Goal: Navigation & Orientation: Find specific page/section

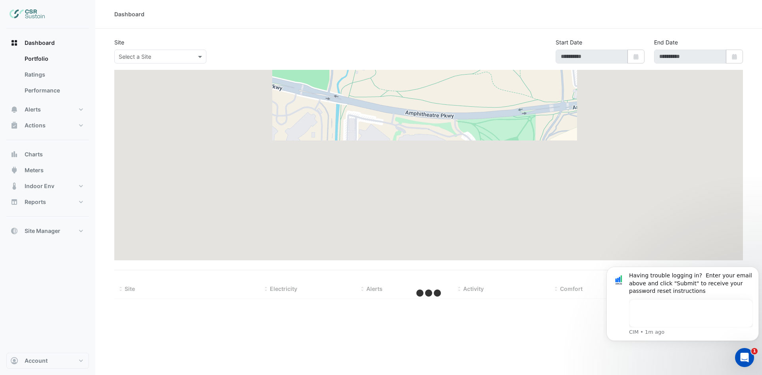
type input "**********"
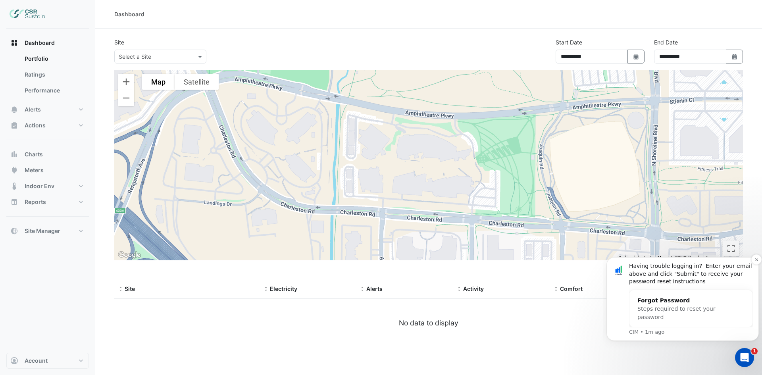
click at [751, 269] on div "Having trouble logging in? Enter your email above and click "Submit" to receive…" at bounding box center [691, 273] width 124 height 23
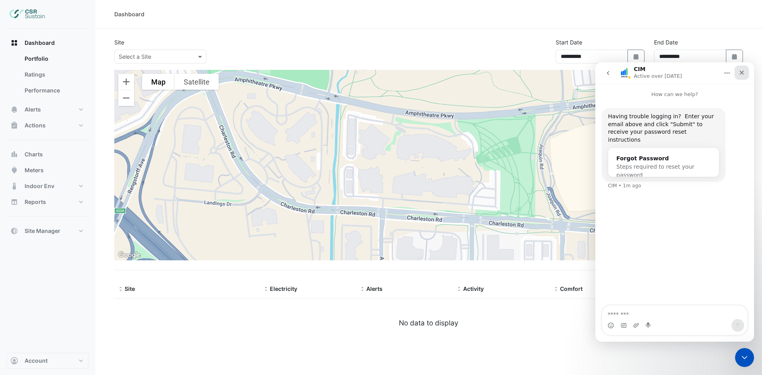
click at [742, 73] on icon "Close" at bounding box center [742, 73] width 4 height 4
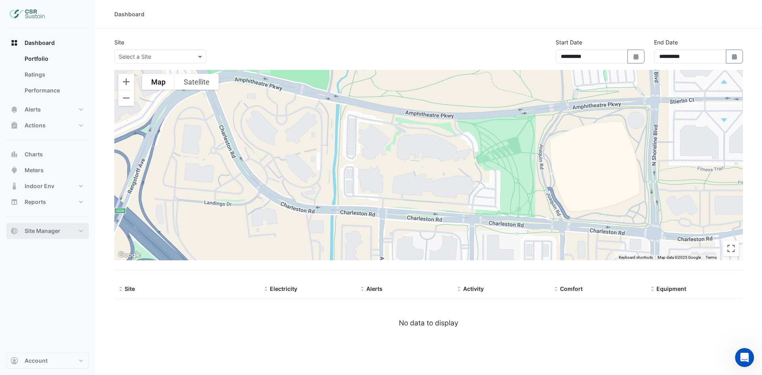
click at [72, 228] on button "Site Manager" at bounding box center [47, 231] width 83 height 16
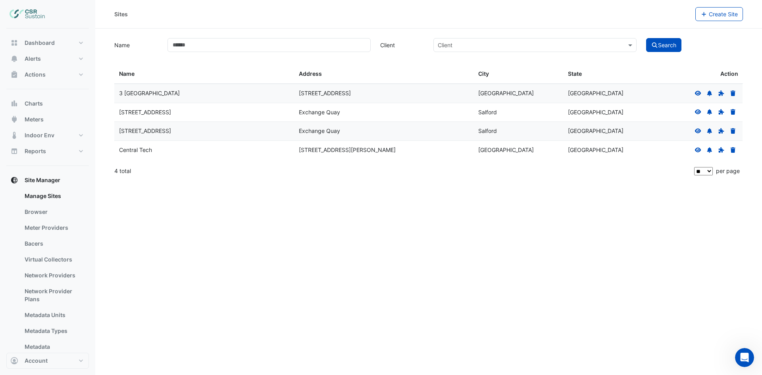
click at [698, 94] on icon at bounding box center [698, 94] width 7 height 6
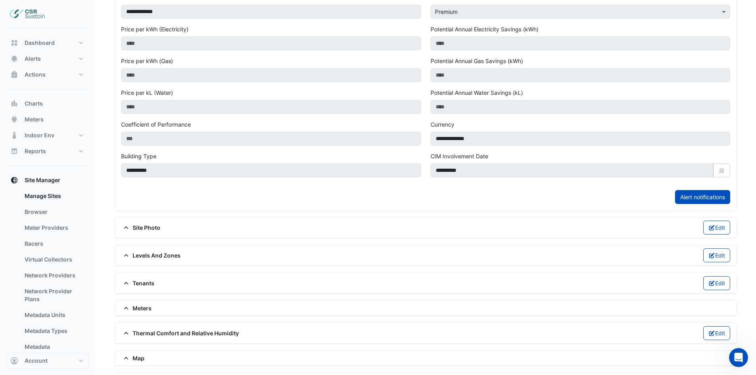
scroll to position [238, 0]
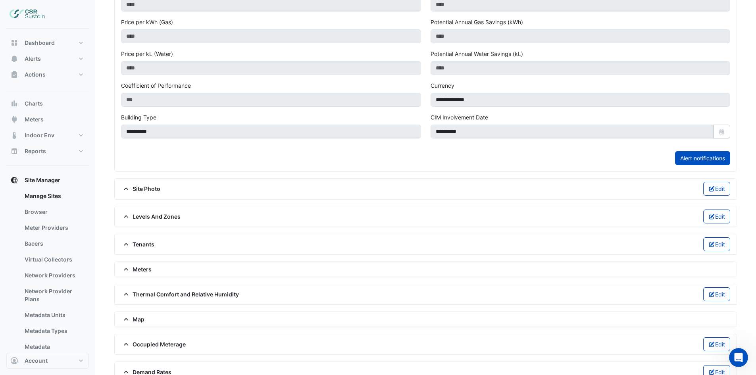
click at [125, 190] on icon at bounding box center [126, 189] width 7 height 6
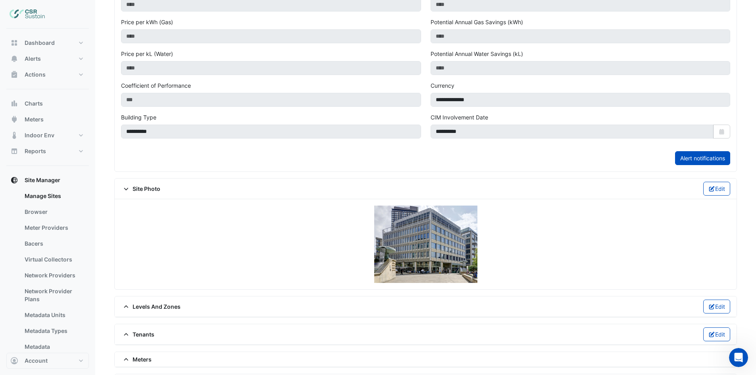
click at [125, 190] on icon at bounding box center [126, 189] width 7 height 6
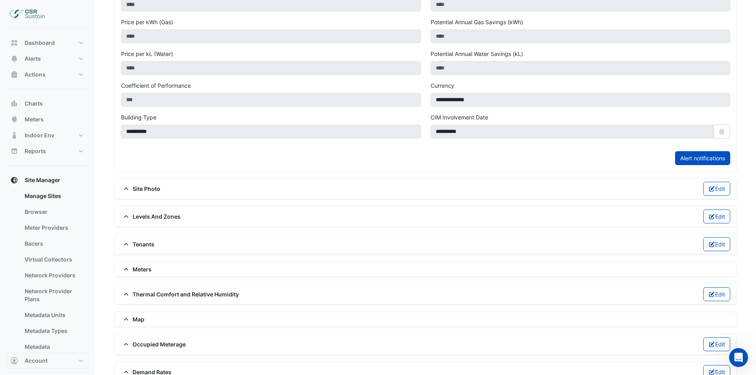
click at [125, 190] on icon at bounding box center [126, 189] width 7 height 6
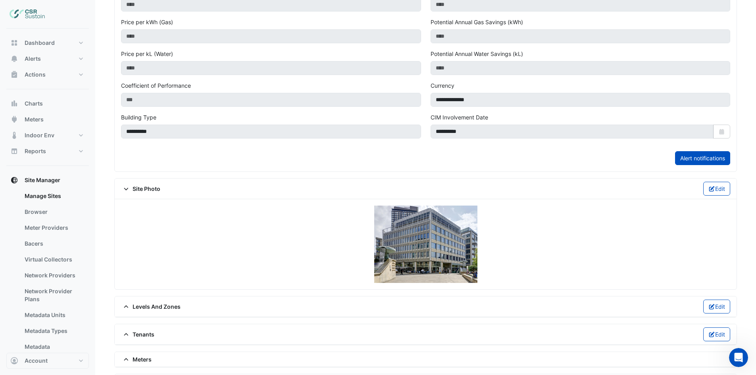
click at [125, 190] on icon at bounding box center [126, 189] width 7 height 6
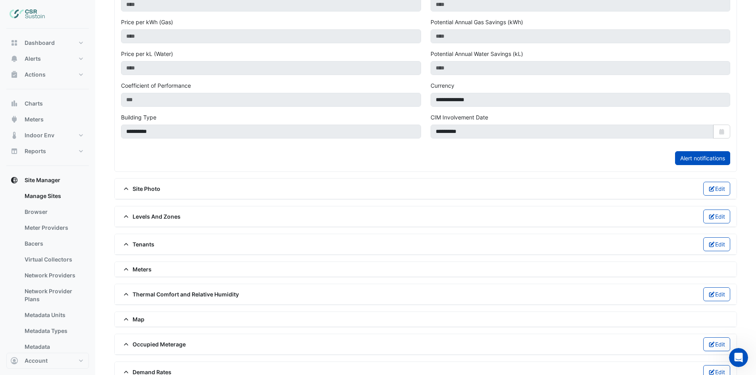
click at [121, 215] on span at bounding box center [127, 216] width 12 height 7
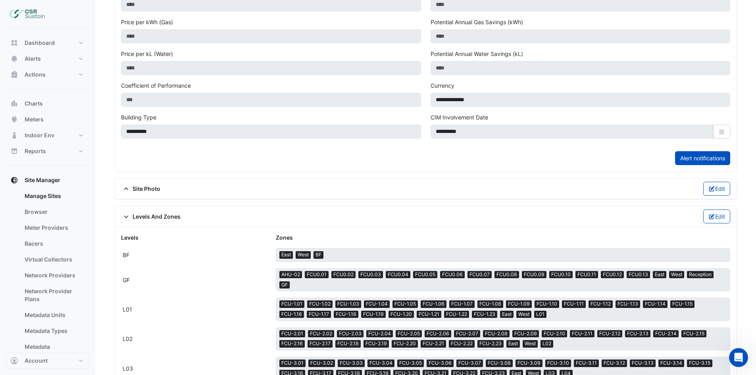
click at [121, 215] on span at bounding box center [127, 216] width 12 height 7
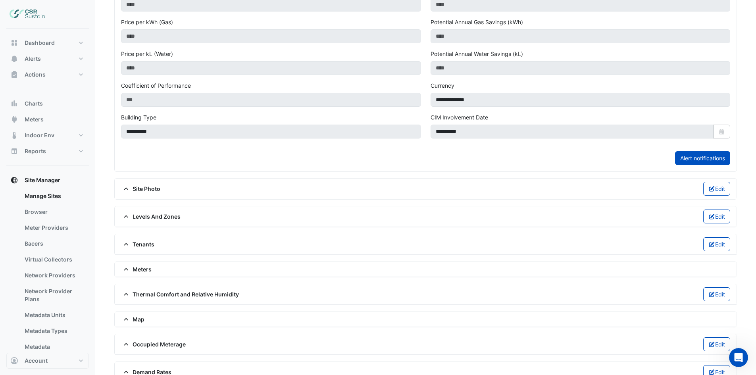
click at [121, 215] on span at bounding box center [127, 216] width 12 height 7
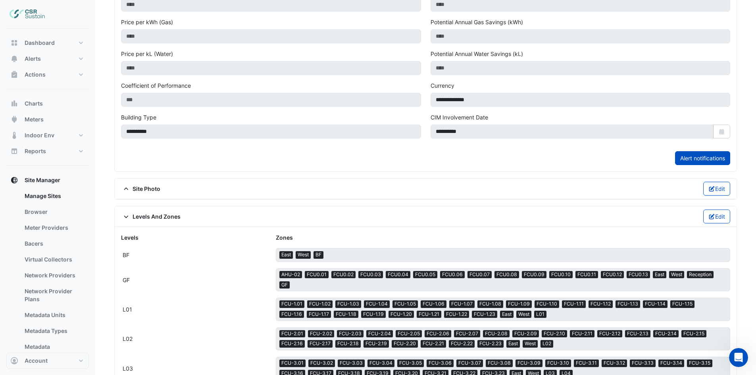
click at [121, 215] on span at bounding box center [127, 216] width 12 height 7
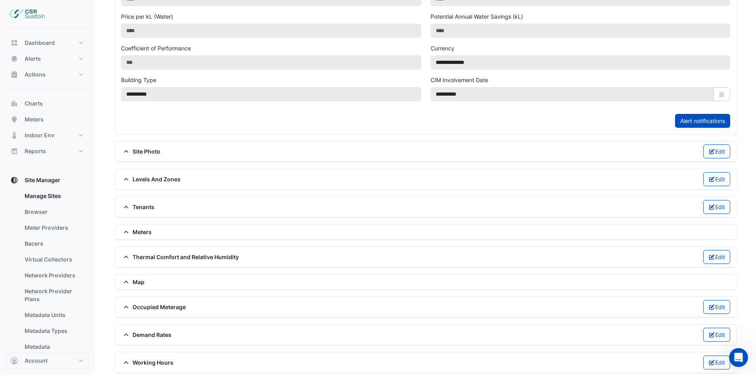
scroll to position [280, 0]
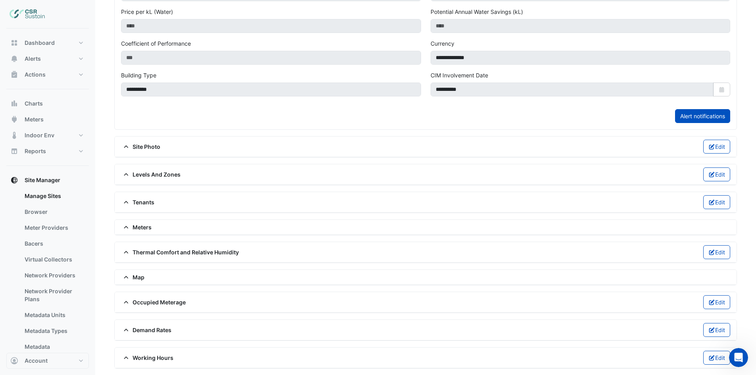
click at [129, 250] on icon at bounding box center [126, 253] width 7 height 6
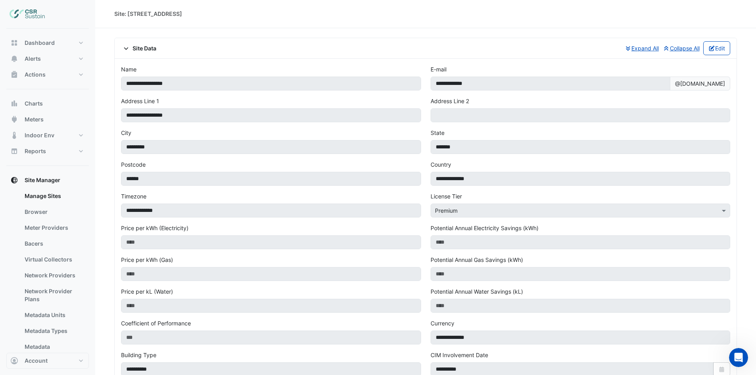
scroll to position [0, 0]
click at [671, 46] on button "Collapse All" at bounding box center [682, 49] width 38 height 14
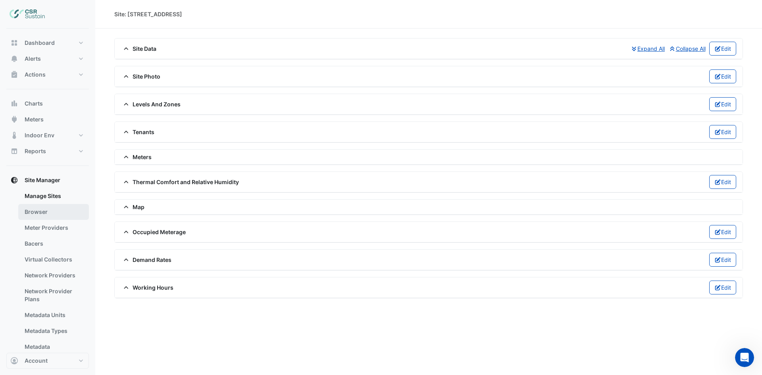
click at [36, 214] on link "Browser" at bounding box center [53, 212] width 71 height 16
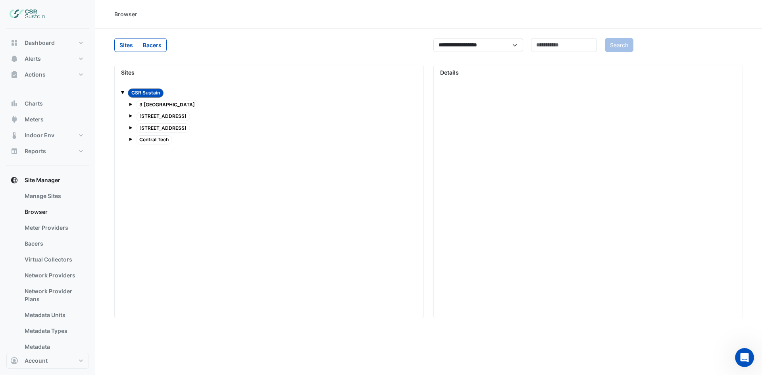
click at [164, 104] on span "3 St. Paul's Place" at bounding box center [167, 104] width 63 height 9
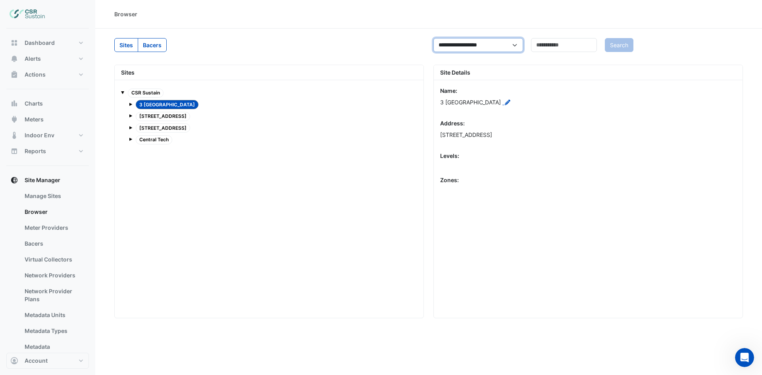
click at [493, 45] on select "**********" at bounding box center [478, 45] width 90 height 14
click at [49, 227] on link "Meter Providers" at bounding box center [53, 228] width 71 height 16
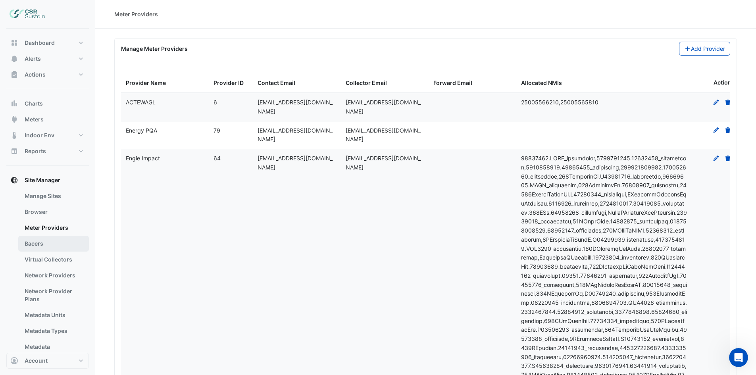
click at [28, 246] on link "Bacers" at bounding box center [53, 244] width 71 height 16
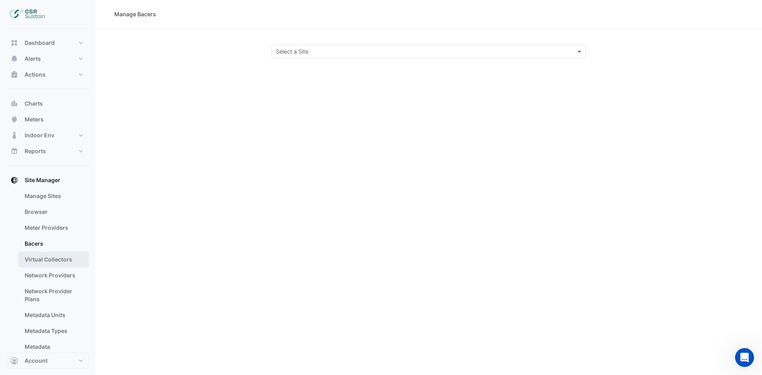
click at [50, 257] on link "Virtual Collectors" at bounding box center [53, 260] width 71 height 16
click at [59, 290] on link "Network Provider Plans" at bounding box center [53, 295] width 71 height 24
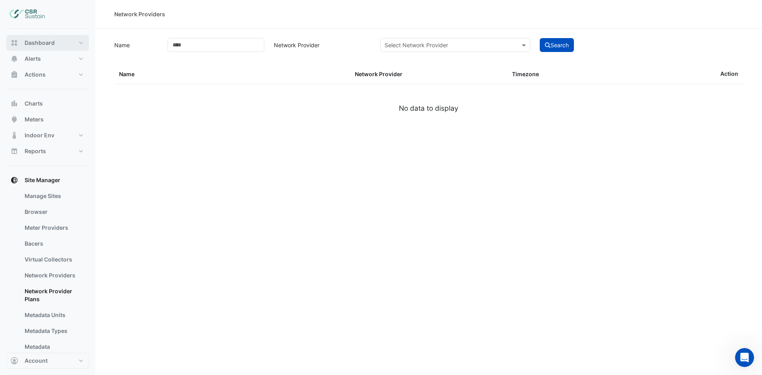
click at [44, 46] on span "Dashboard" at bounding box center [40, 43] width 30 height 8
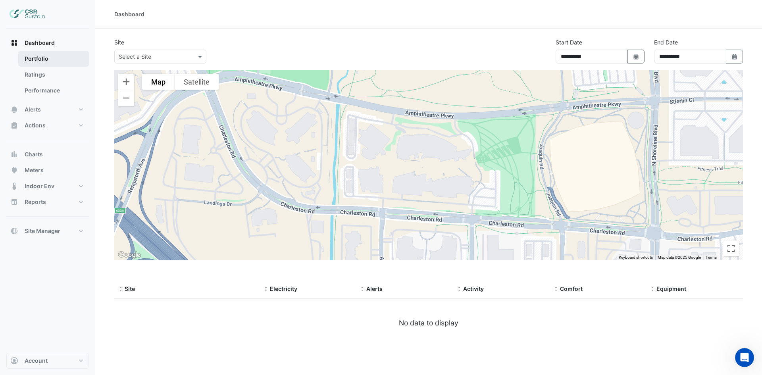
click at [43, 60] on link "Portfolio" at bounding box center [53, 59] width 71 height 16
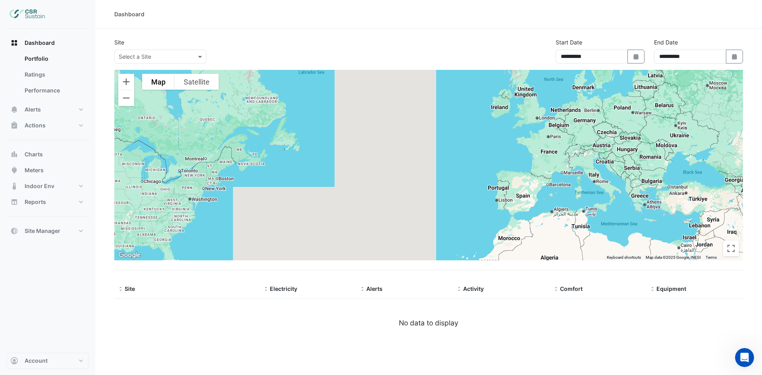
drag, startPoint x: 620, startPoint y: 177, endPoint x: 237, endPoint y: 178, distance: 382.3
click at [237, 178] on div at bounding box center [428, 165] width 629 height 191
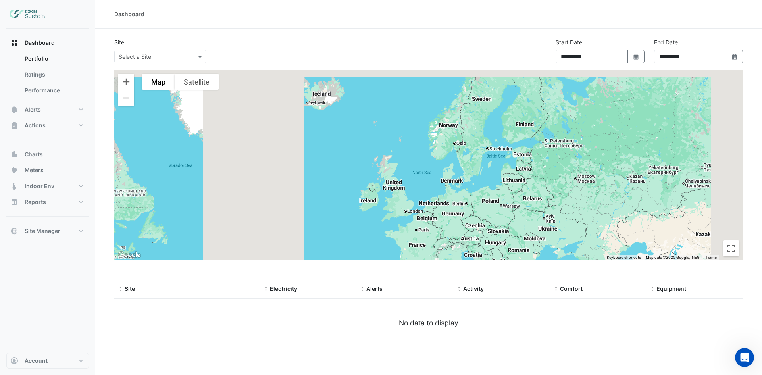
drag, startPoint x: 423, startPoint y: 131, endPoint x: 289, endPoint y: 225, distance: 164.1
click at [289, 225] on div at bounding box center [428, 165] width 629 height 191
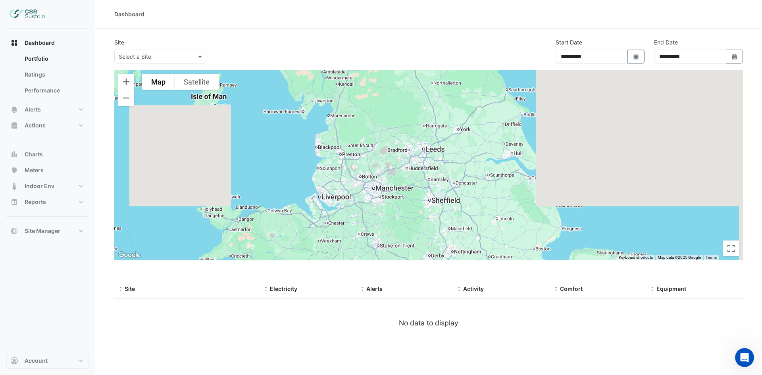
drag, startPoint x: 473, startPoint y: 160, endPoint x: 389, endPoint y: 236, distance: 113.2
click at [389, 236] on div at bounding box center [428, 165] width 629 height 191
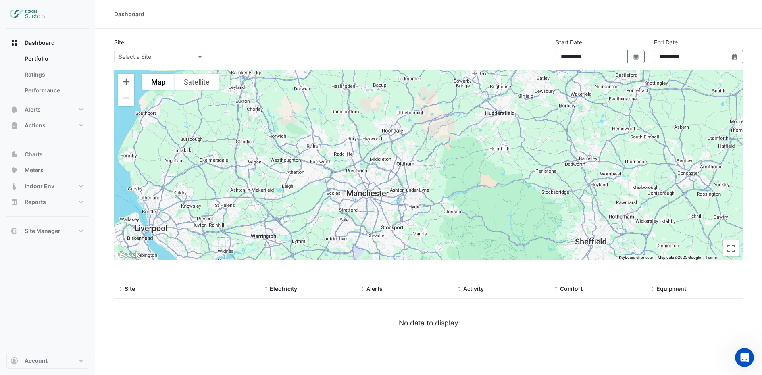
drag, startPoint x: 456, startPoint y: 130, endPoint x: 516, endPoint y: 216, distance: 104.7
click at [516, 216] on div at bounding box center [428, 165] width 629 height 191
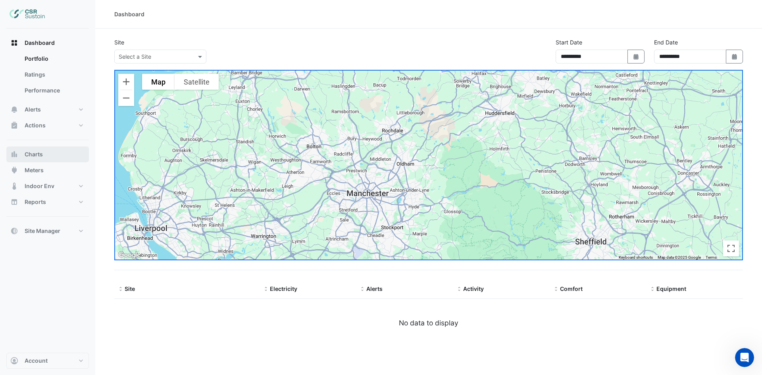
click at [27, 152] on span "Charts" at bounding box center [34, 154] width 18 height 8
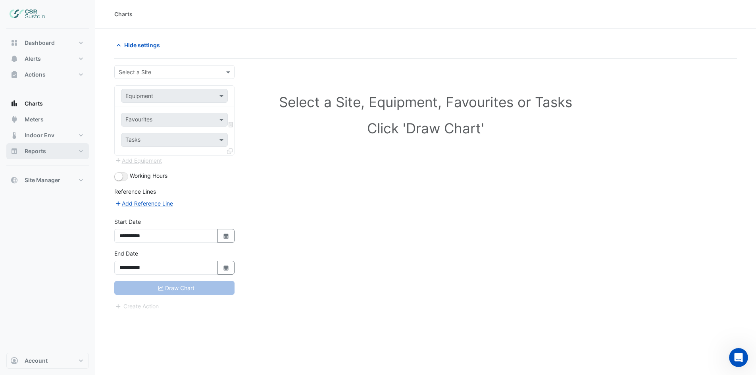
click at [31, 147] on button "Reports" at bounding box center [47, 151] width 83 height 16
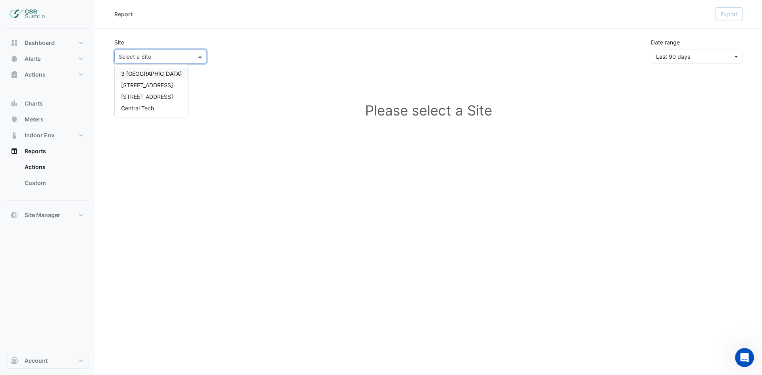
click at [168, 54] on input "text" at bounding box center [152, 57] width 67 height 8
click at [154, 73] on span "3 St. Paul's Place" at bounding box center [151, 73] width 61 height 7
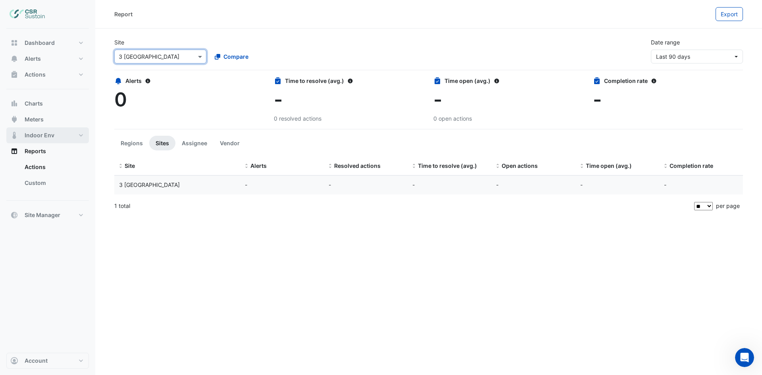
click at [45, 133] on span "Indoor Env" at bounding box center [40, 135] width 30 height 8
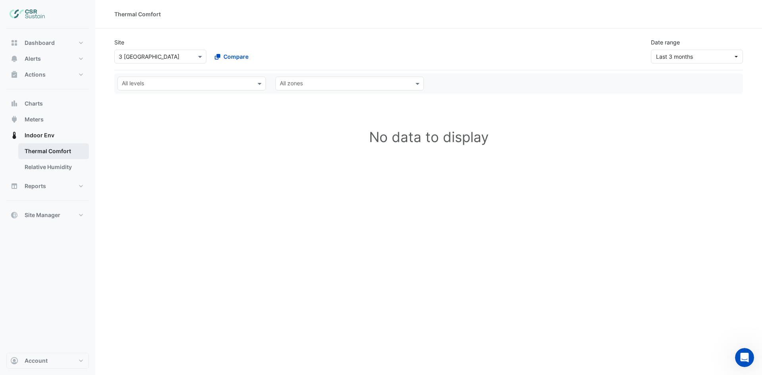
click at [46, 146] on link "Thermal Comfort" at bounding box center [53, 151] width 71 height 16
click at [43, 168] on link "Relative Humidity" at bounding box center [53, 167] width 71 height 16
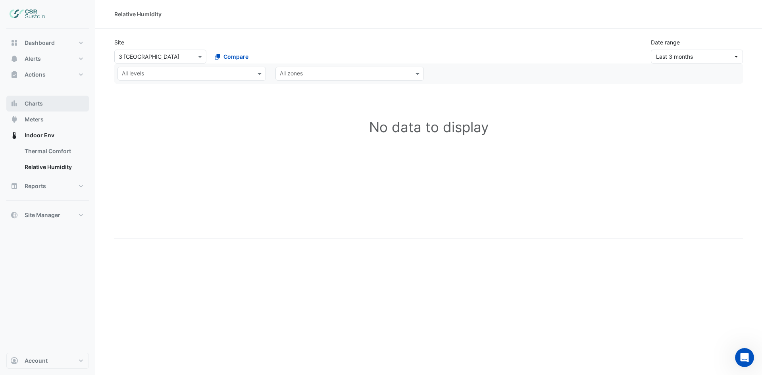
click at [26, 103] on span "Charts" at bounding box center [34, 104] width 18 height 8
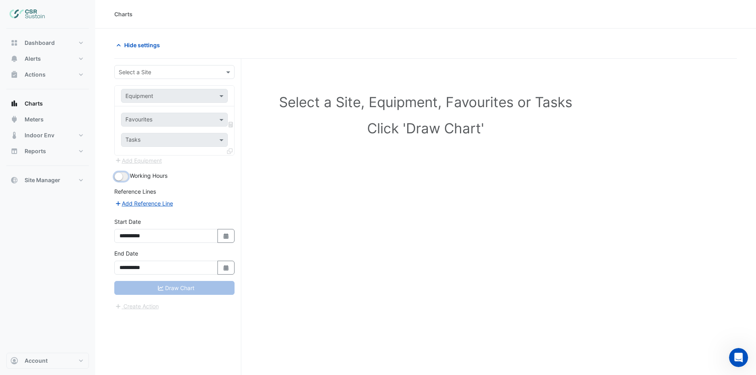
click at [116, 174] on small "button" at bounding box center [119, 177] width 8 height 8
click at [118, 174] on button "button" at bounding box center [121, 176] width 14 height 9
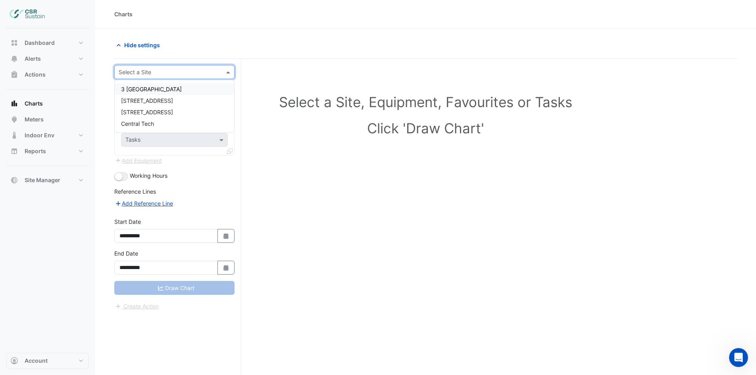
click at [185, 71] on input "text" at bounding box center [167, 72] width 96 height 8
click at [158, 90] on span "3 St. Paul's Place" at bounding box center [151, 89] width 61 height 7
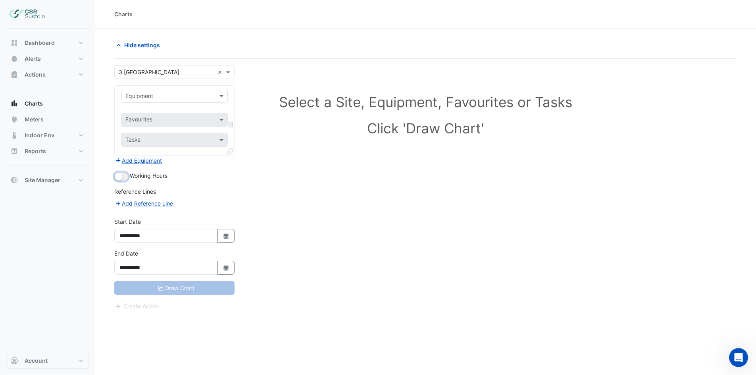
click at [122, 177] on small "button" at bounding box center [119, 177] width 8 height 8
click at [122, 177] on small "button" at bounding box center [124, 177] width 8 height 8
click at [27, 59] on span "Alerts" at bounding box center [33, 59] width 16 height 8
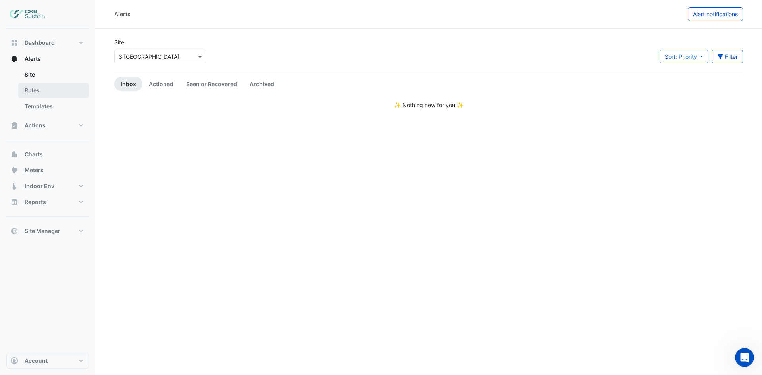
click at [33, 90] on link "Rules" at bounding box center [53, 91] width 71 height 16
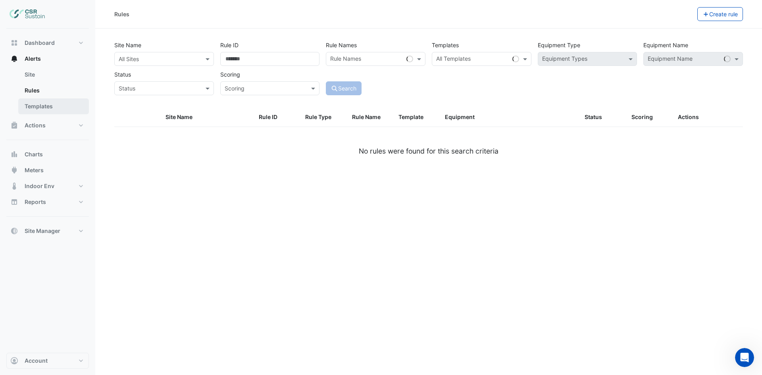
click at [37, 103] on link "Templates" at bounding box center [53, 106] width 71 height 16
select select
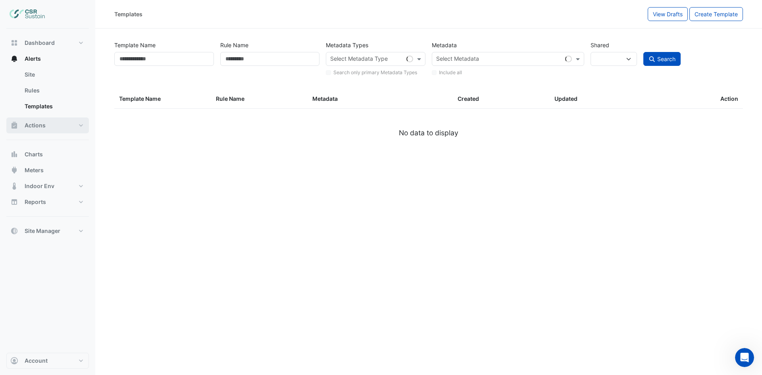
click at [31, 124] on span "Actions" at bounding box center [35, 125] width 21 height 8
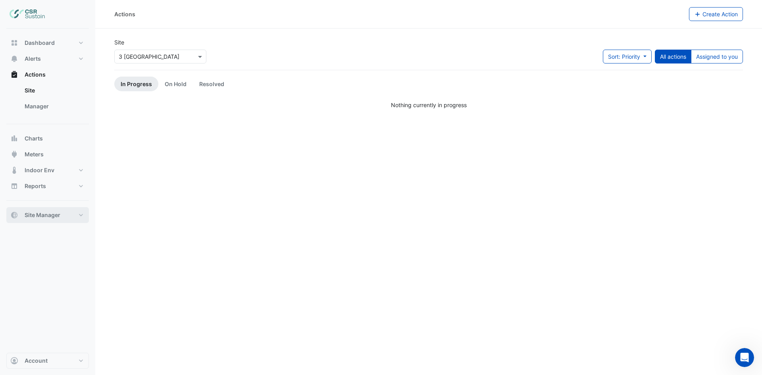
click at [50, 214] on span "Site Manager" at bounding box center [43, 215] width 36 height 8
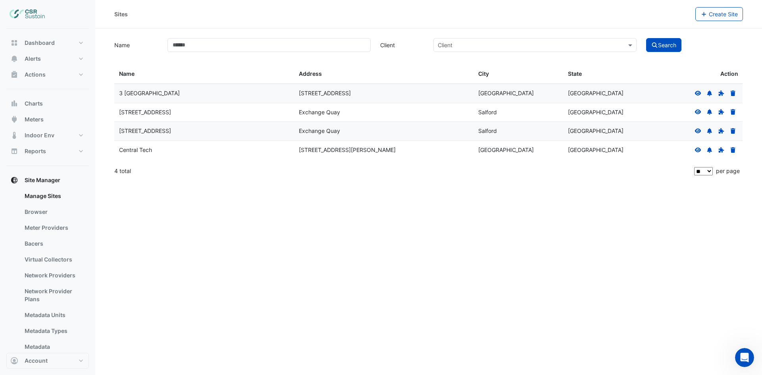
click at [710, 91] on icon at bounding box center [709, 94] width 5 height 6
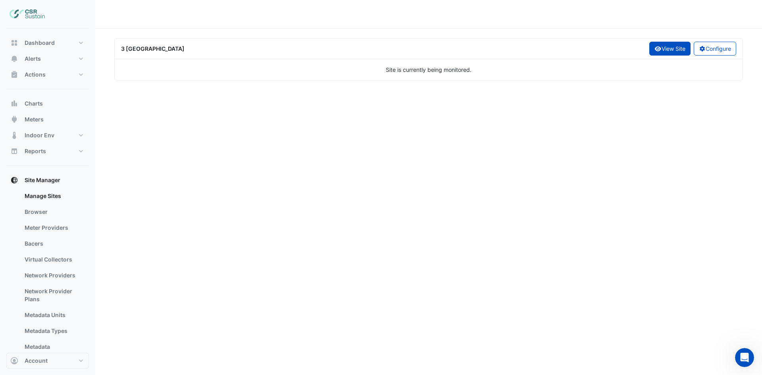
click at [664, 46] on button "View Site" at bounding box center [669, 49] width 41 height 14
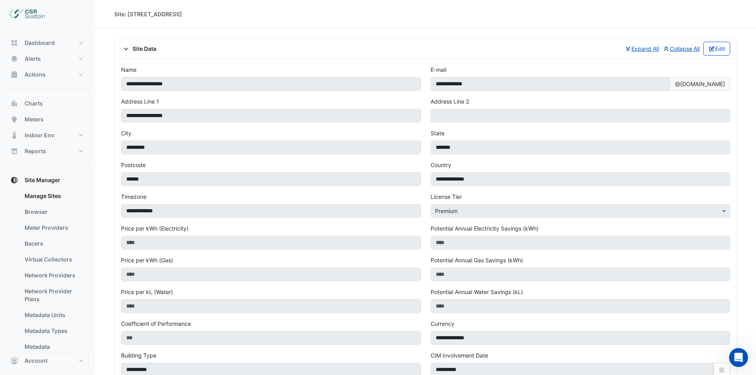
click at [126, 50] on icon at bounding box center [126, 49] width 7 height 6
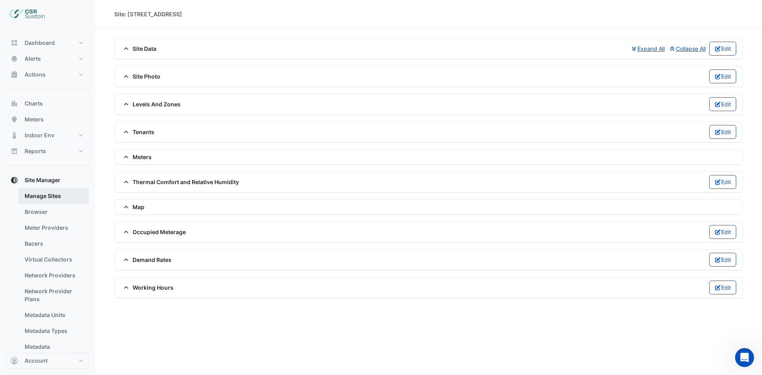
click at [41, 195] on link "Manage Sites" at bounding box center [53, 196] width 71 height 16
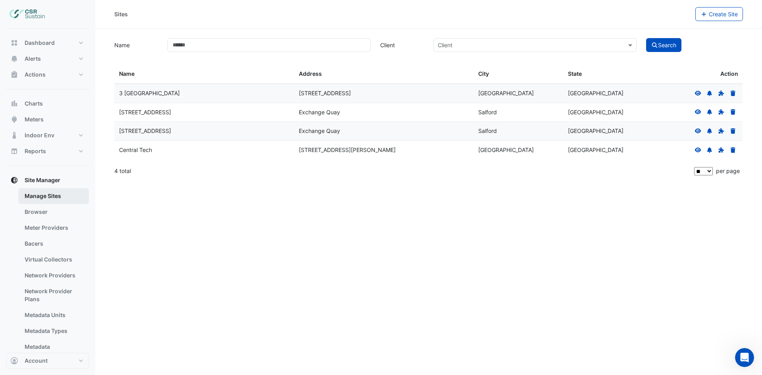
click at [46, 196] on link "Manage Sites" at bounding box center [53, 196] width 71 height 16
click at [698, 93] on icon at bounding box center [698, 93] width 6 height 5
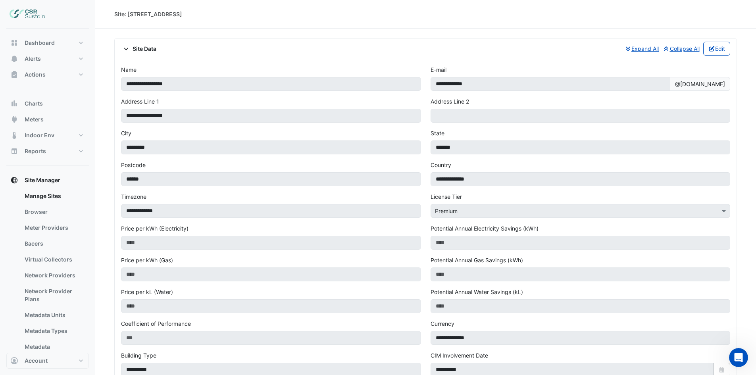
click at [126, 50] on icon at bounding box center [126, 49] width 7 height 6
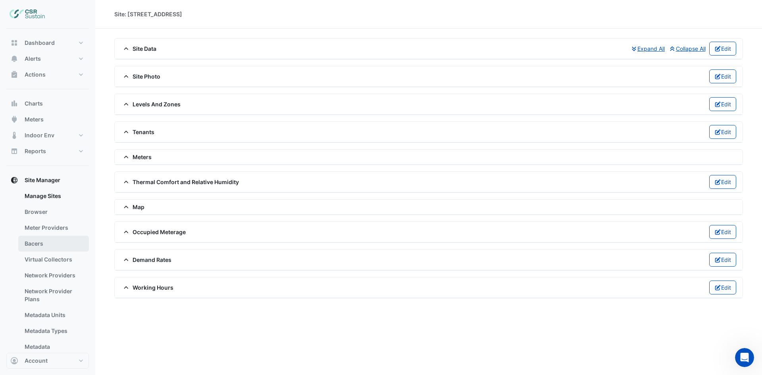
click at [44, 241] on link "Bacers" at bounding box center [53, 244] width 71 height 16
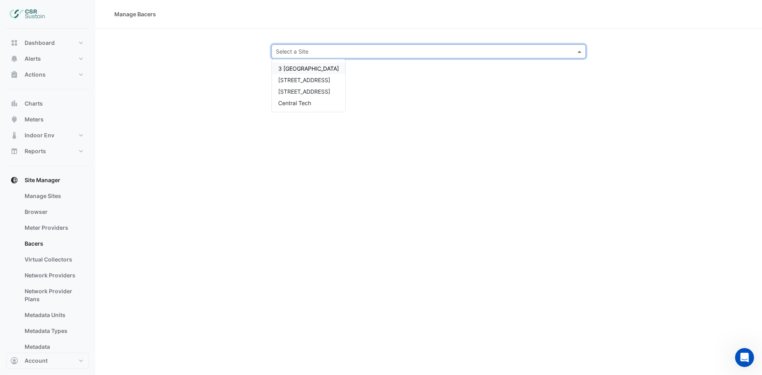
click at [383, 54] on input "text" at bounding box center [421, 52] width 290 height 8
click at [320, 66] on span "3 St. Paul's Place" at bounding box center [308, 68] width 61 height 7
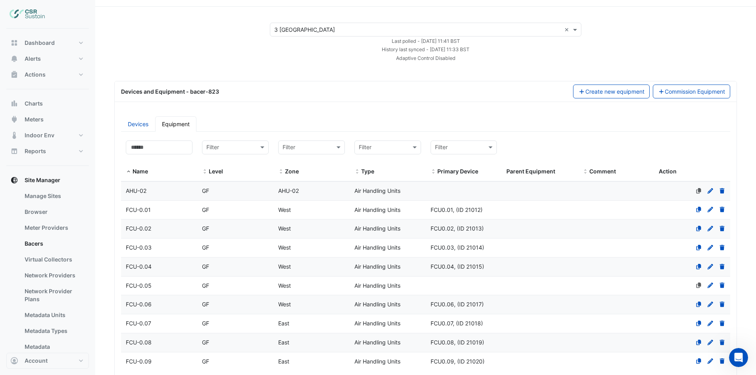
scroll to position [18, 0]
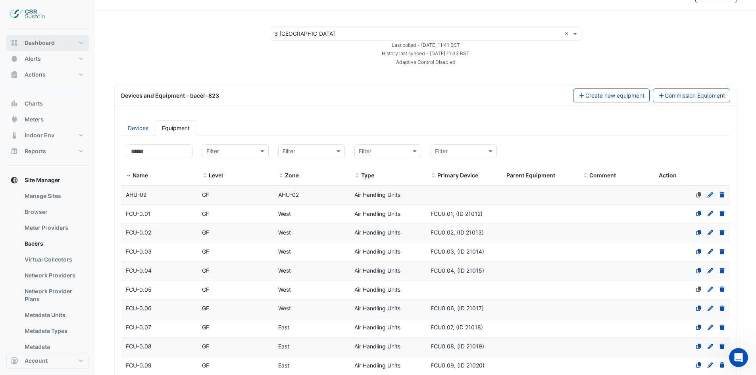
click at [32, 43] on span "Dashboard" at bounding box center [40, 43] width 30 height 8
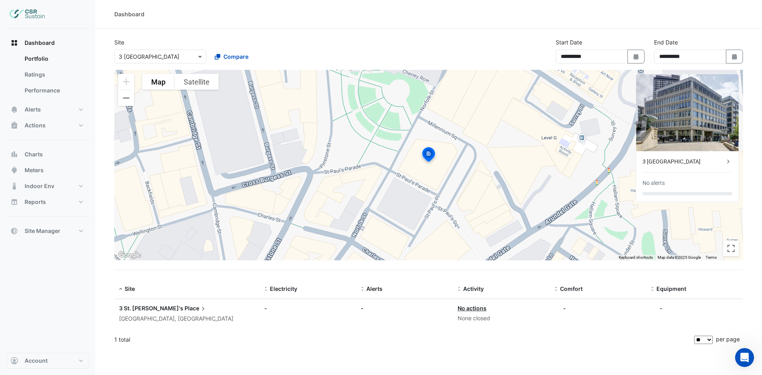
click at [675, 158] on div "3 St. Paul's Place" at bounding box center [684, 162] width 82 height 8
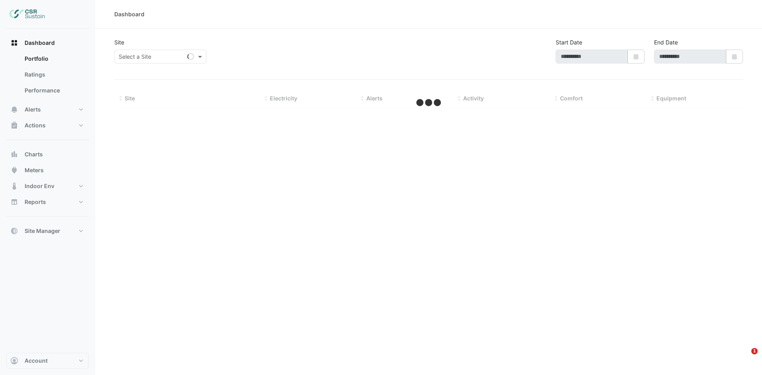
type input "**********"
